Goal: Information Seeking & Learning: Learn about a topic

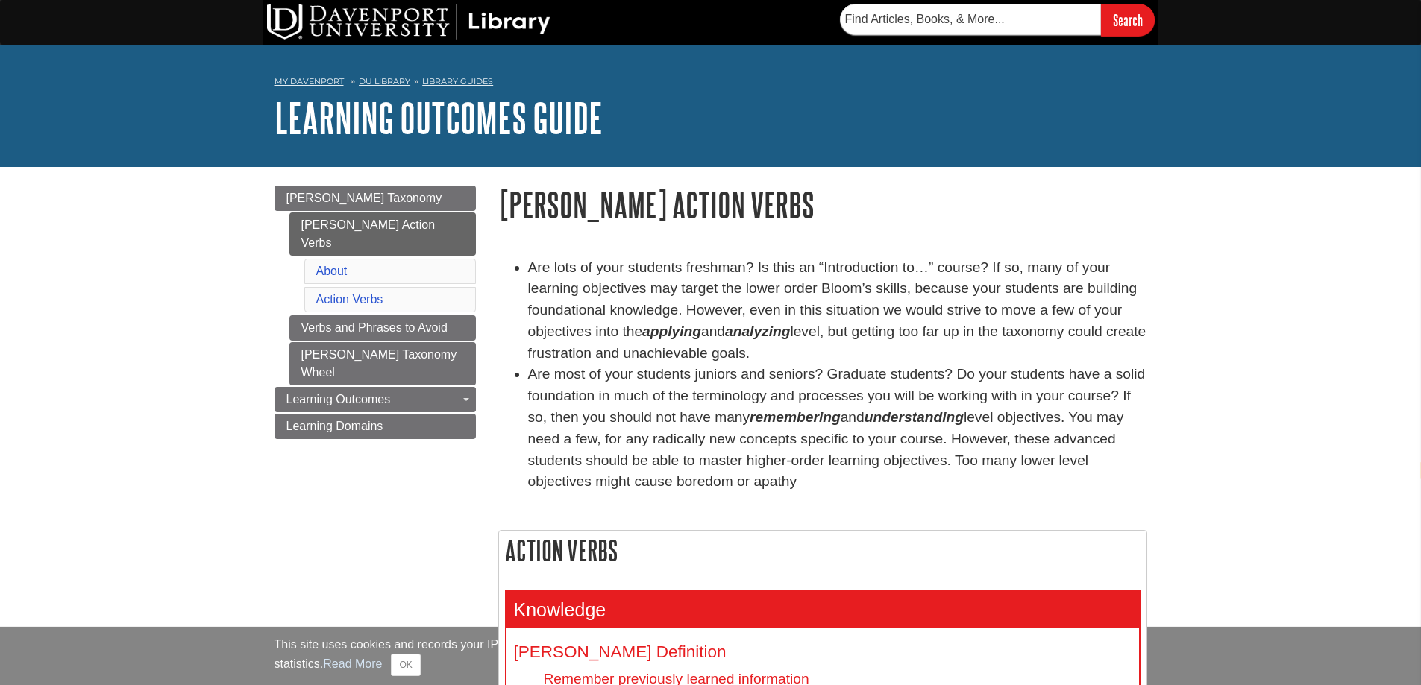
select select "en"
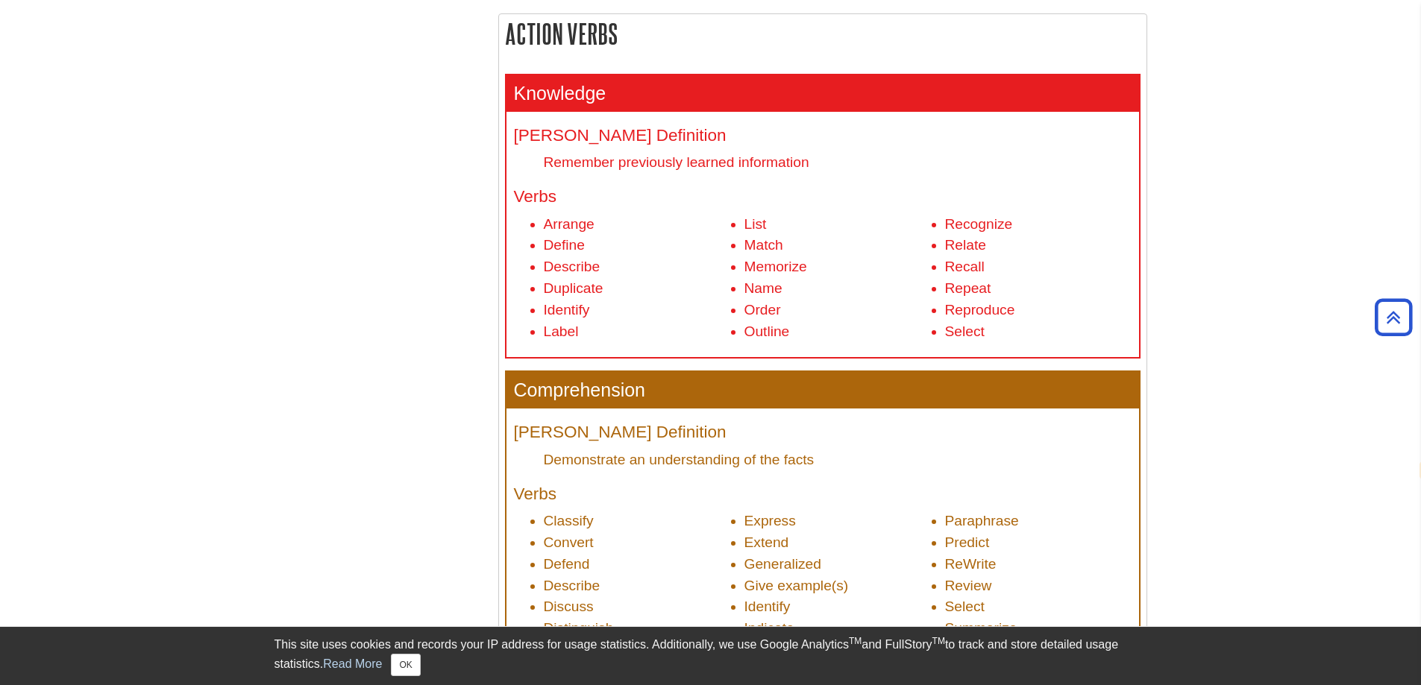
scroll to position [522, 0]
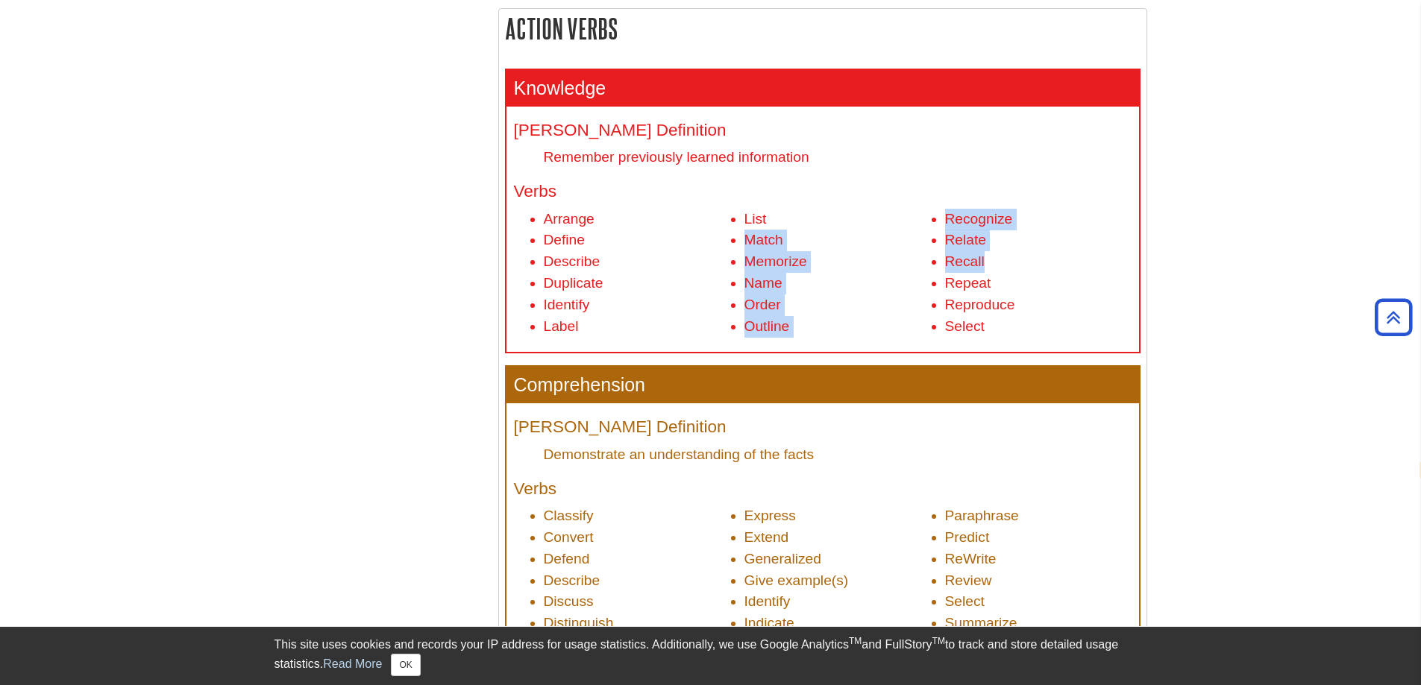
drag, startPoint x: 929, startPoint y: 214, endPoint x: 1072, endPoint y: 274, distance: 154.4
click at [1072, 271] on ul "Arrange Define Describe Duplicate Identify Label List Match Memorize Name Order…" at bounding box center [822, 273] width 617 height 129
click at [1072, 274] on li "Repeat" at bounding box center [1038, 284] width 186 height 22
drag, startPoint x: 1001, startPoint y: 262, endPoint x: 941, endPoint y: 258, distance: 60.5
click at [941, 258] on ul "Arrange Define Describe Duplicate Identify Label List Match Memorize Name Order…" at bounding box center [822, 273] width 617 height 129
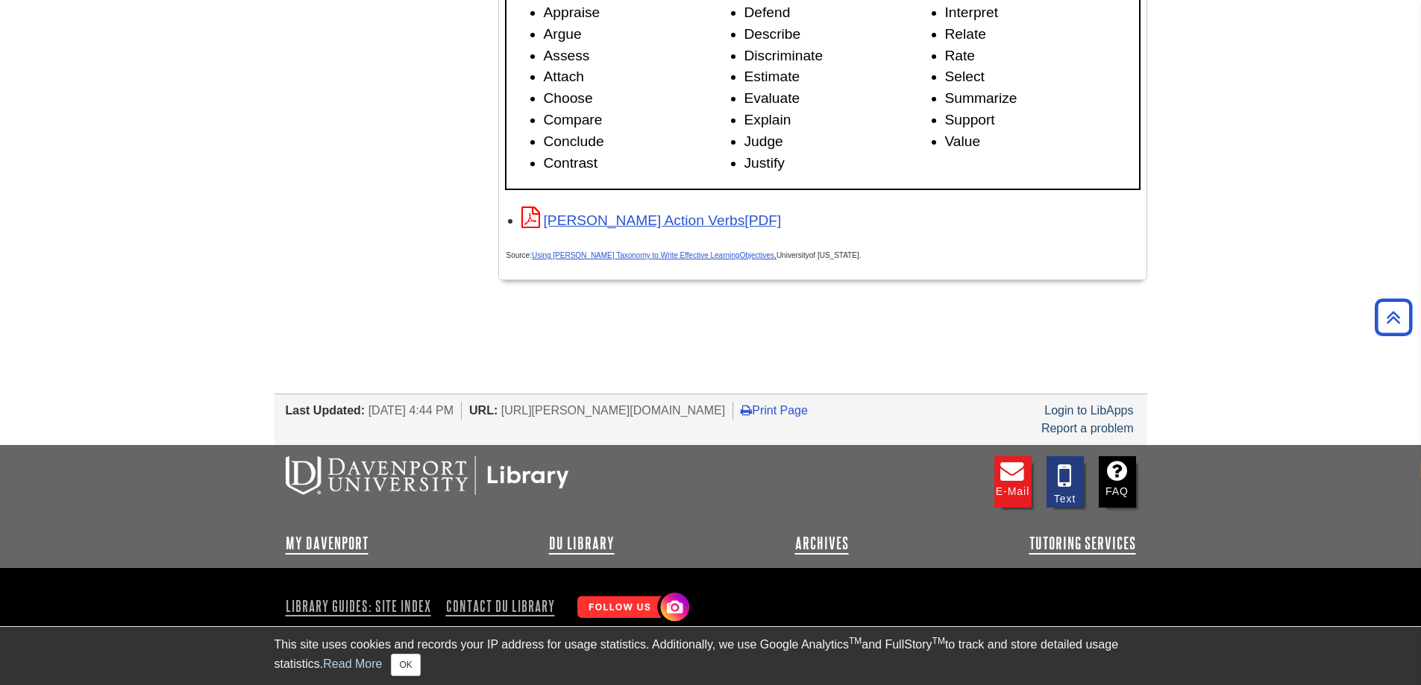
scroll to position [2449, 0]
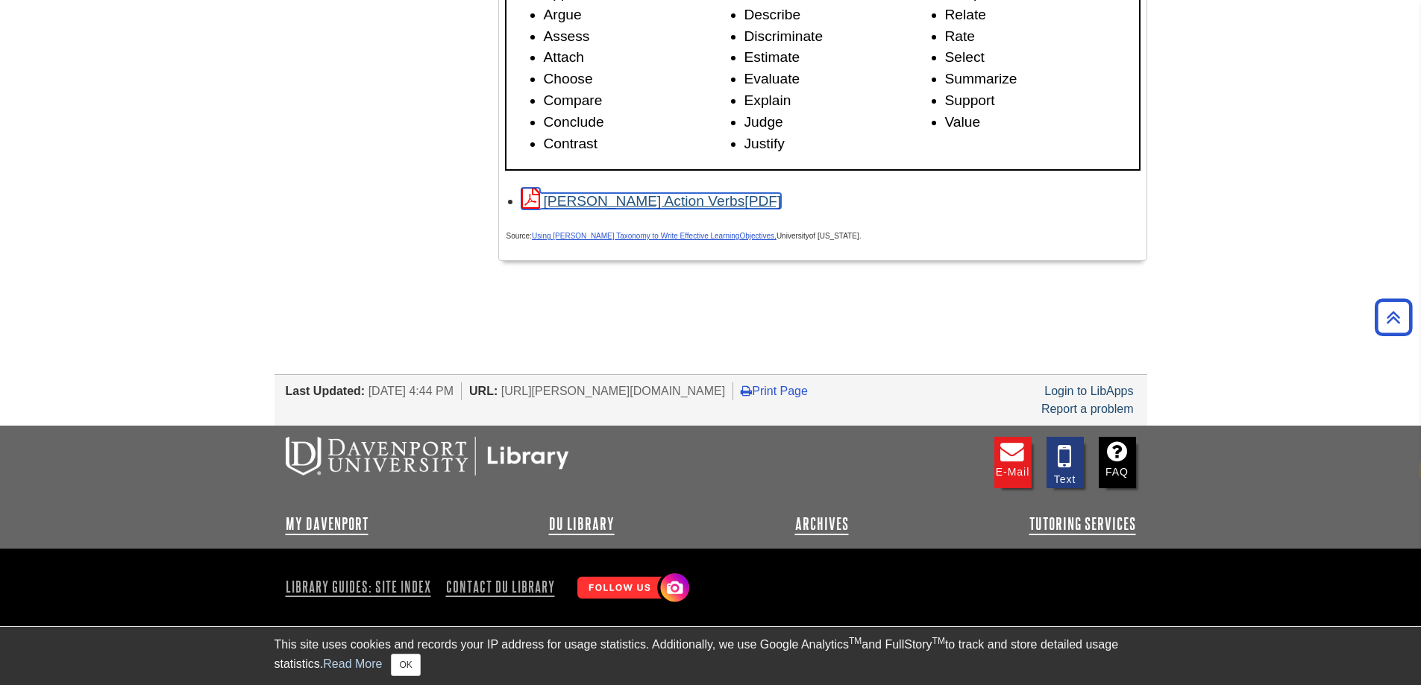
click at [617, 203] on link "[PERSON_NAME] Action Verbs" at bounding box center [651, 201] width 260 height 16
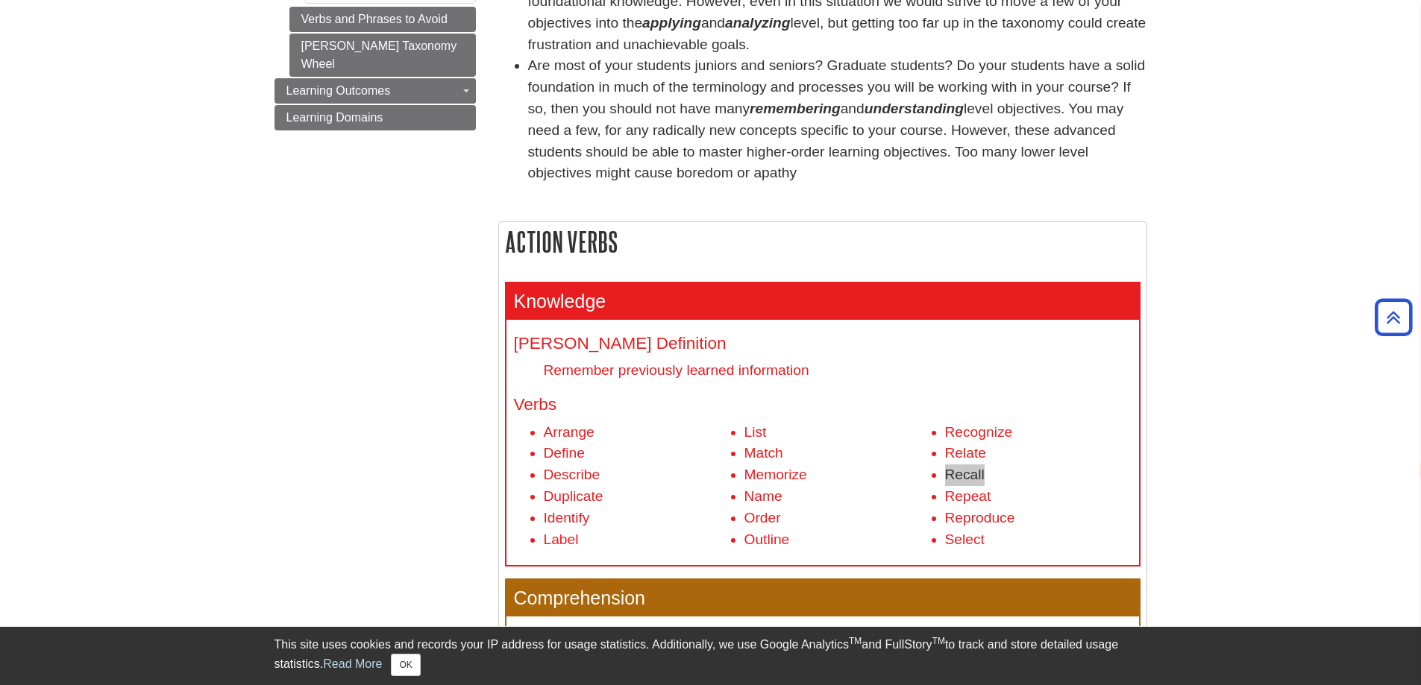
scroll to position [298, 0]
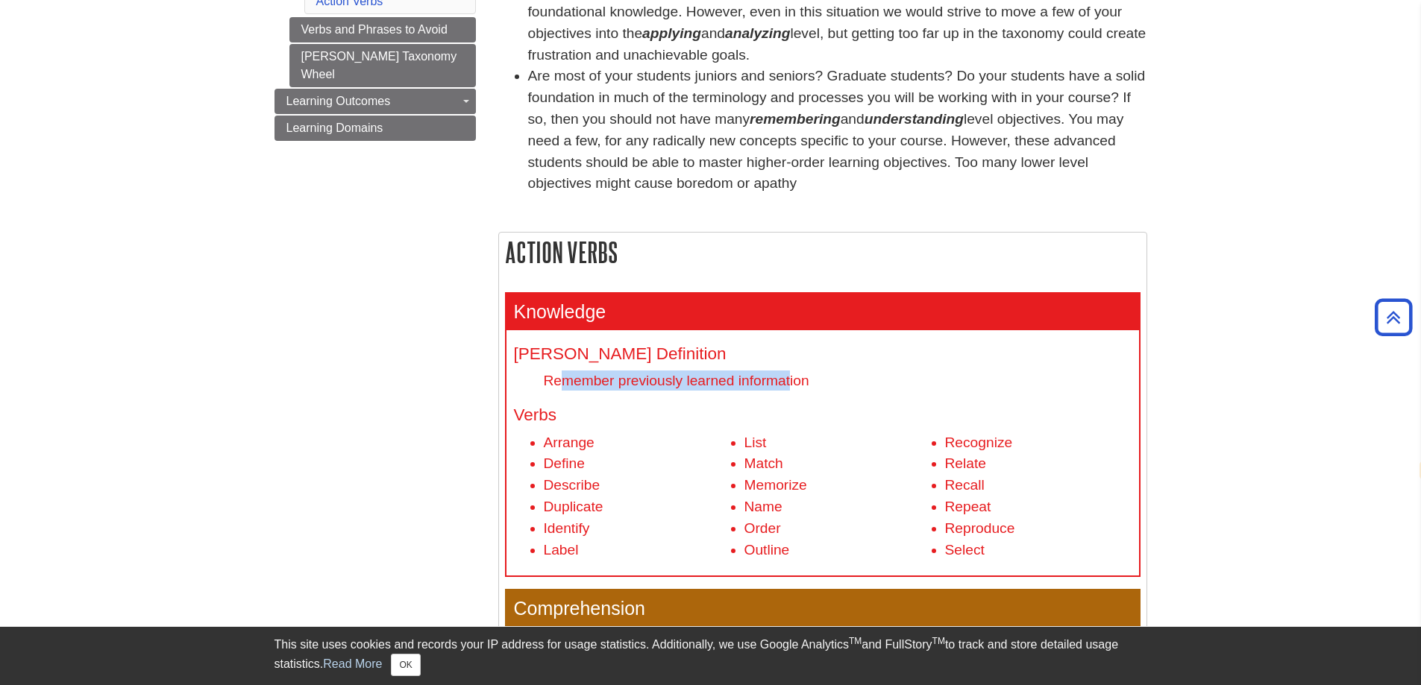
drag, startPoint x: 564, startPoint y: 380, endPoint x: 790, endPoint y: 378, distance: 226.0
click at [790, 378] on dd "Remember previously learned information" at bounding box center [838, 381] width 588 height 20
click at [815, 367] on dl "[PERSON_NAME] Definition Remember previously learned information" at bounding box center [822, 368] width 617 height 46
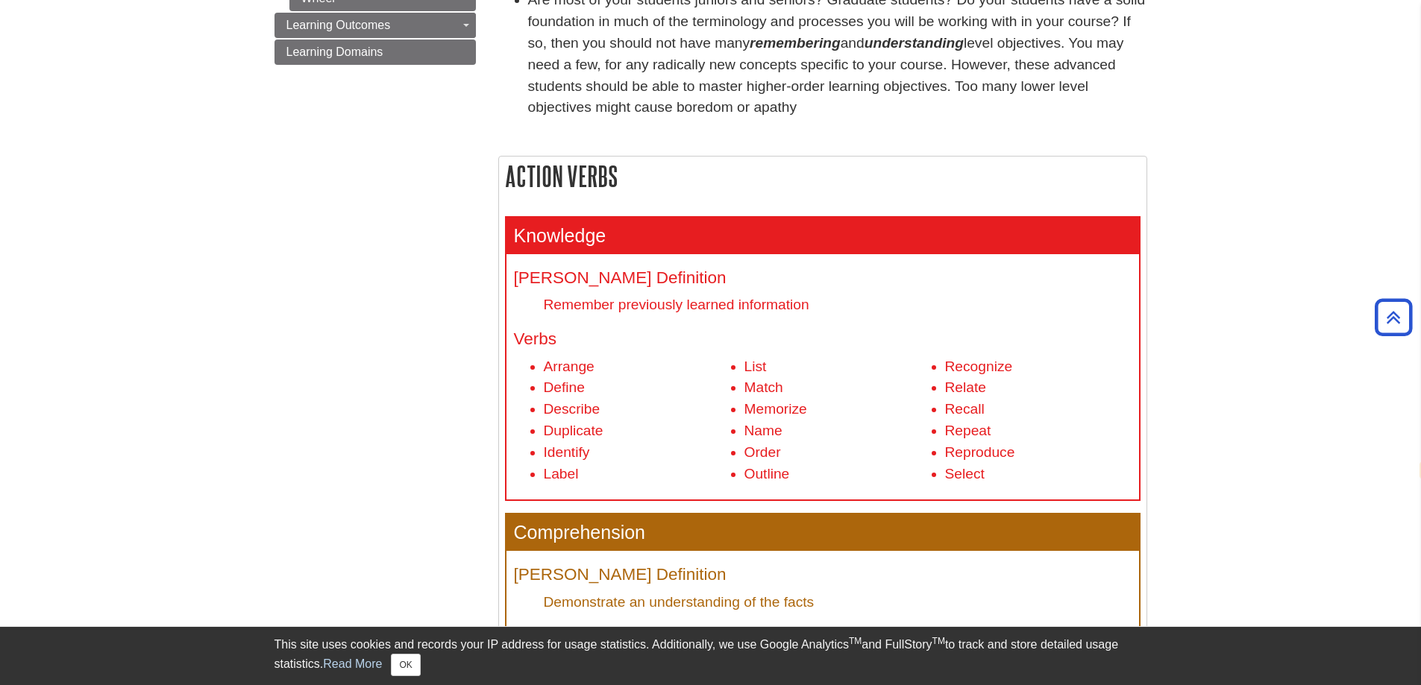
scroll to position [671, 0]
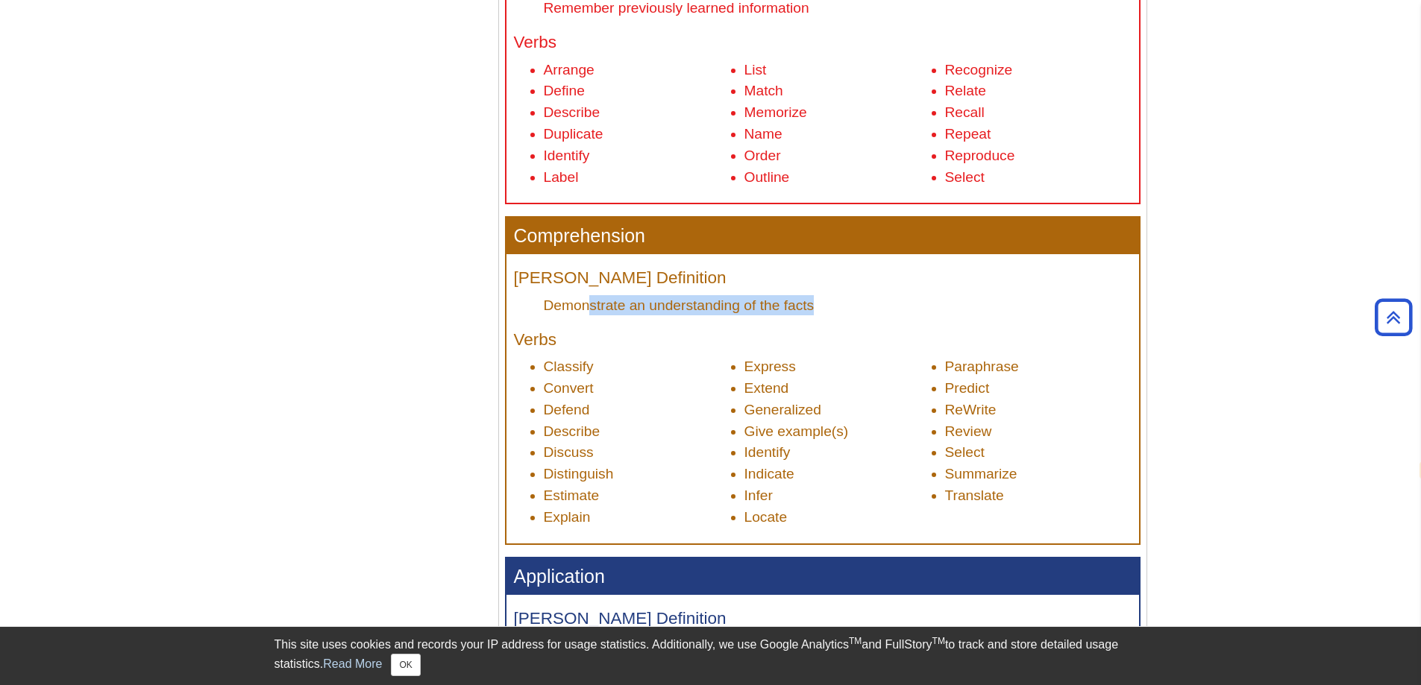
drag, startPoint x: 586, startPoint y: 312, endPoint x: 845, endPoint y: 312, distance: 258.8
click at [845, 312] on dd "Demonstrate an understanding of the facts" at bounding box center [838, 305] width 588 height 20
click at [836, 312] on dd "Demonstrate an understanding of the facts" at bounding box center [838, 305] width 588 height 20
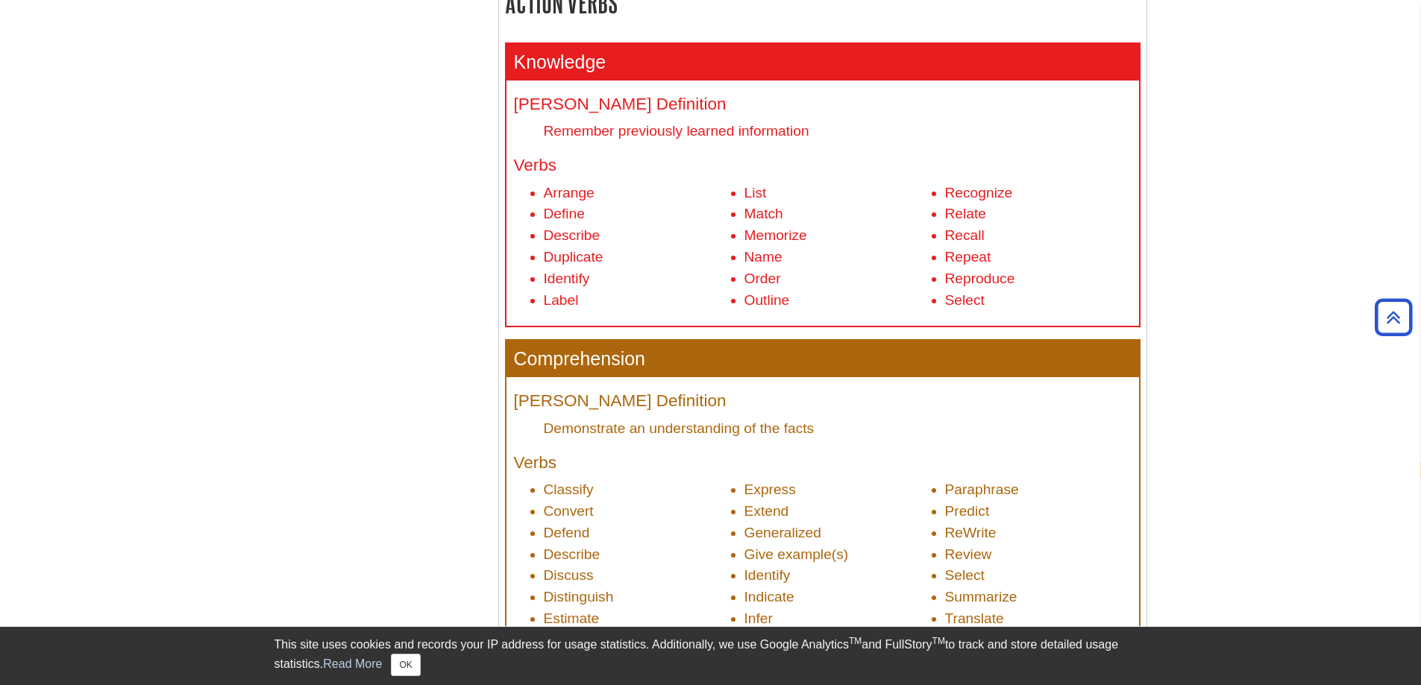
scroll to position [522, 0]
